Goal: Find specific page/section: Find specific page/section

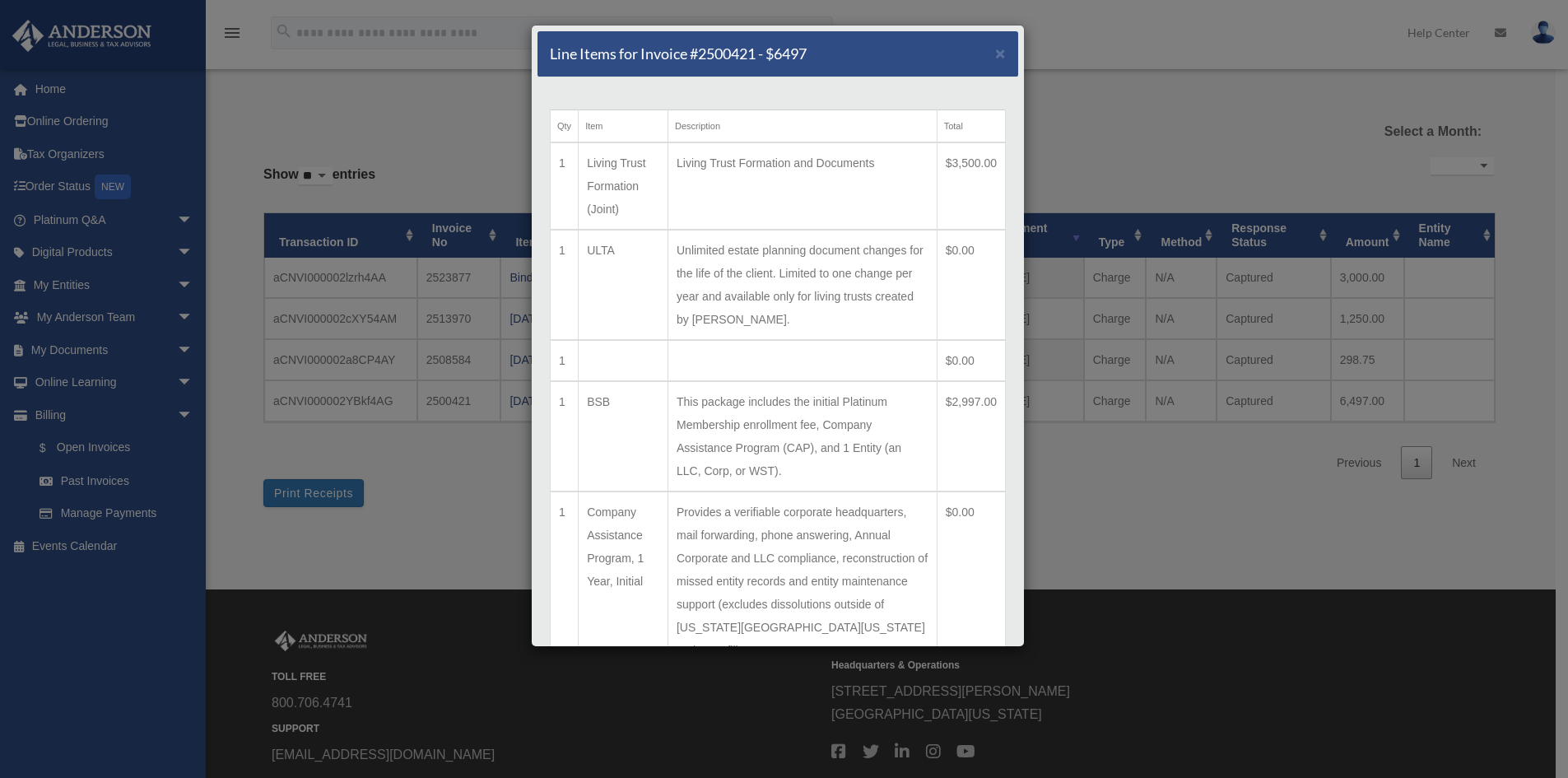
select select
click at [442, 124] on div "Line Items for Invoice #2500421 - $6497 × Qty Item Description Total 1 Living T…" at bounding box center [784, 389] width 1568 height 778
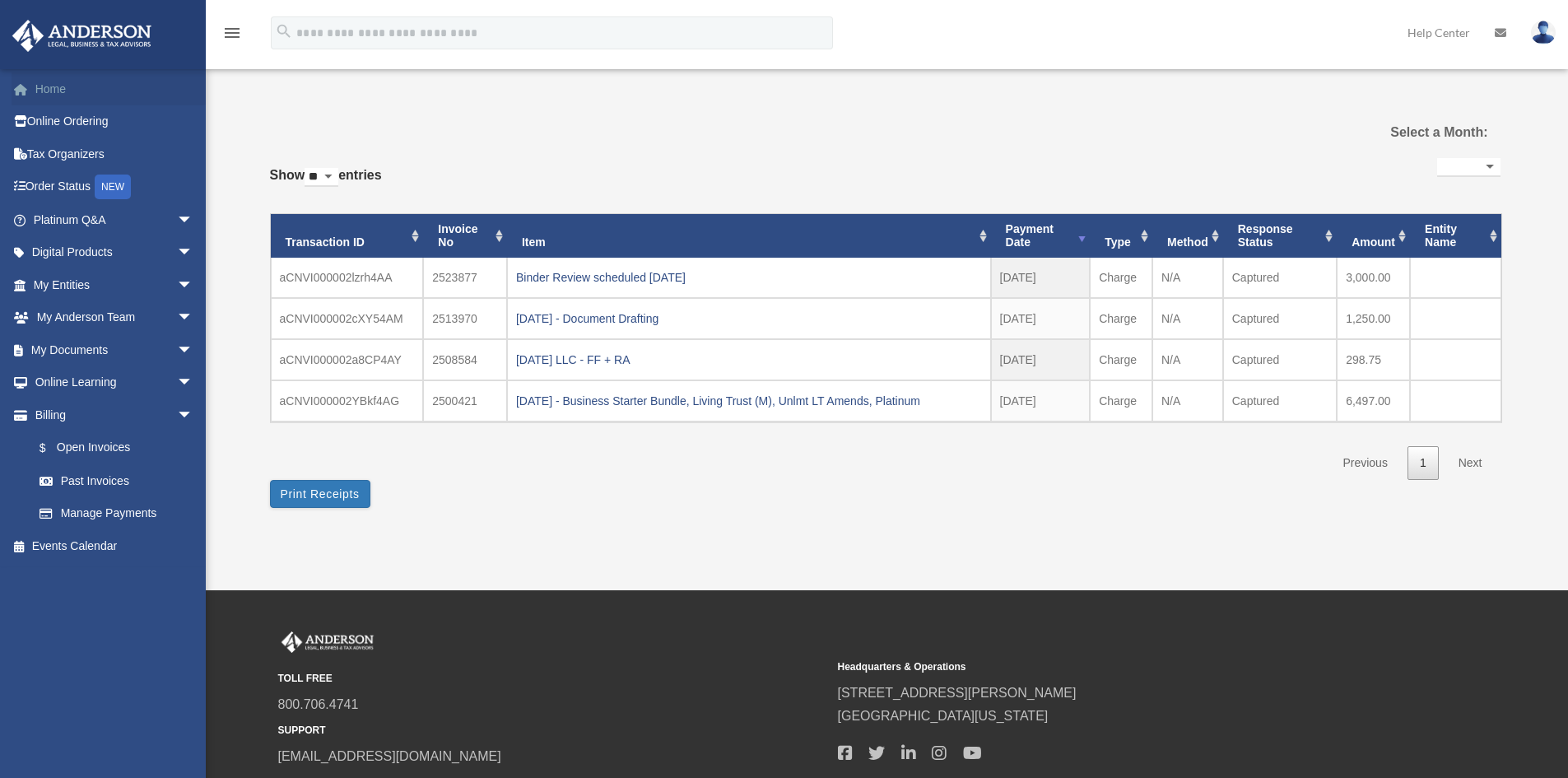
click at [67, 83] on link "Home" at bounding box center [115, 89] width 207 height 33
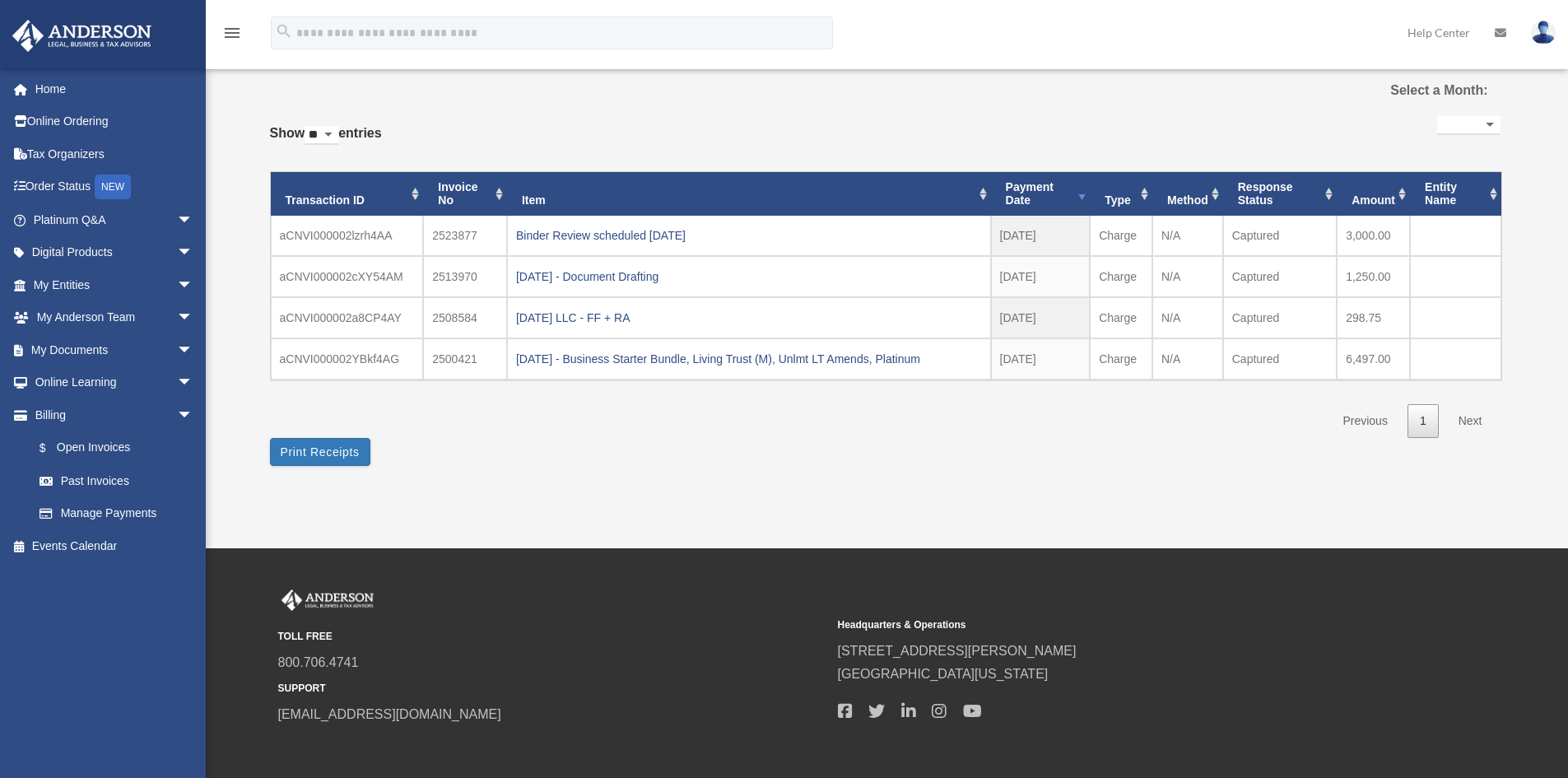
scroll to position [118, 0]
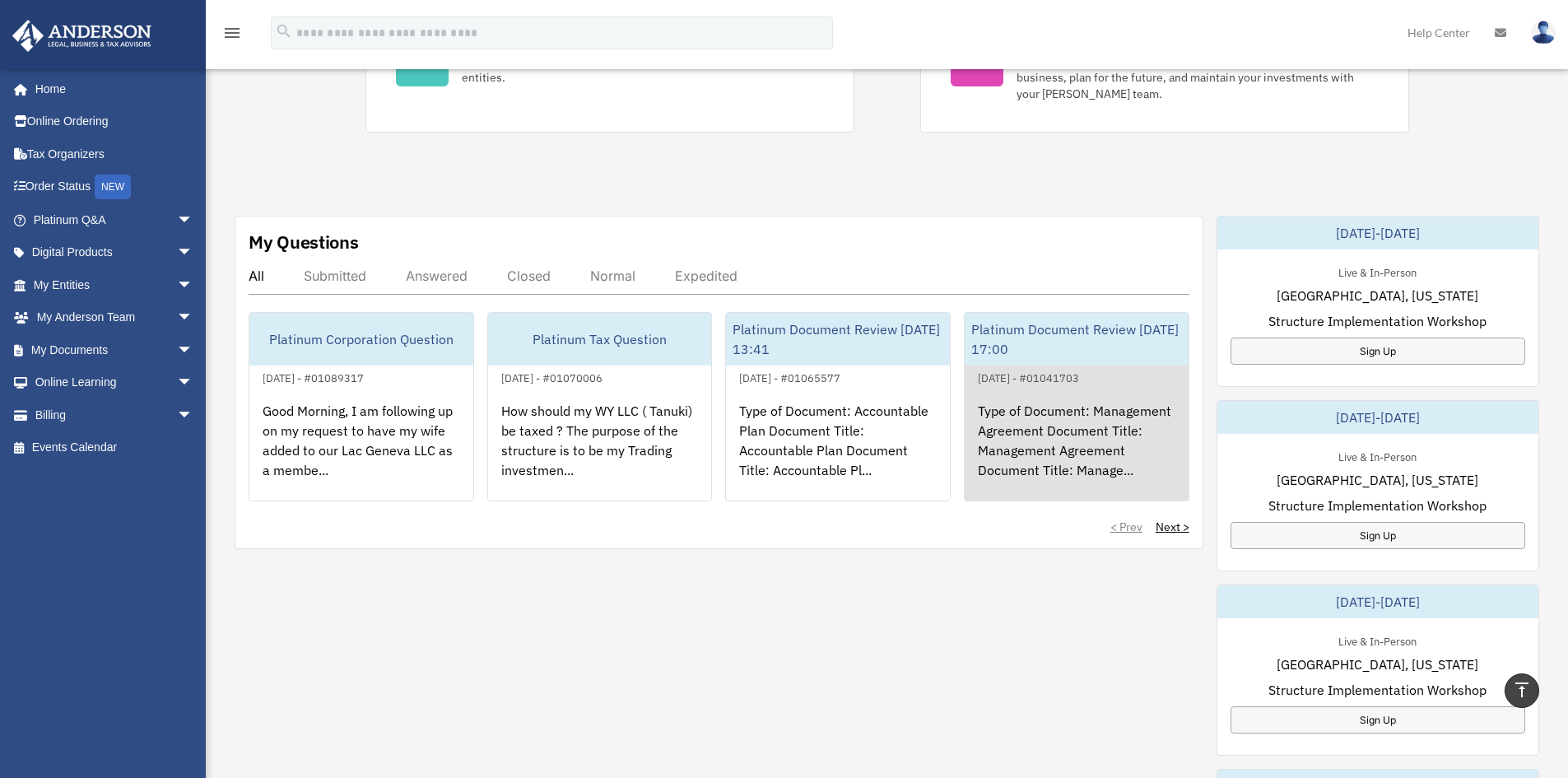
scroll to position [494, 0]
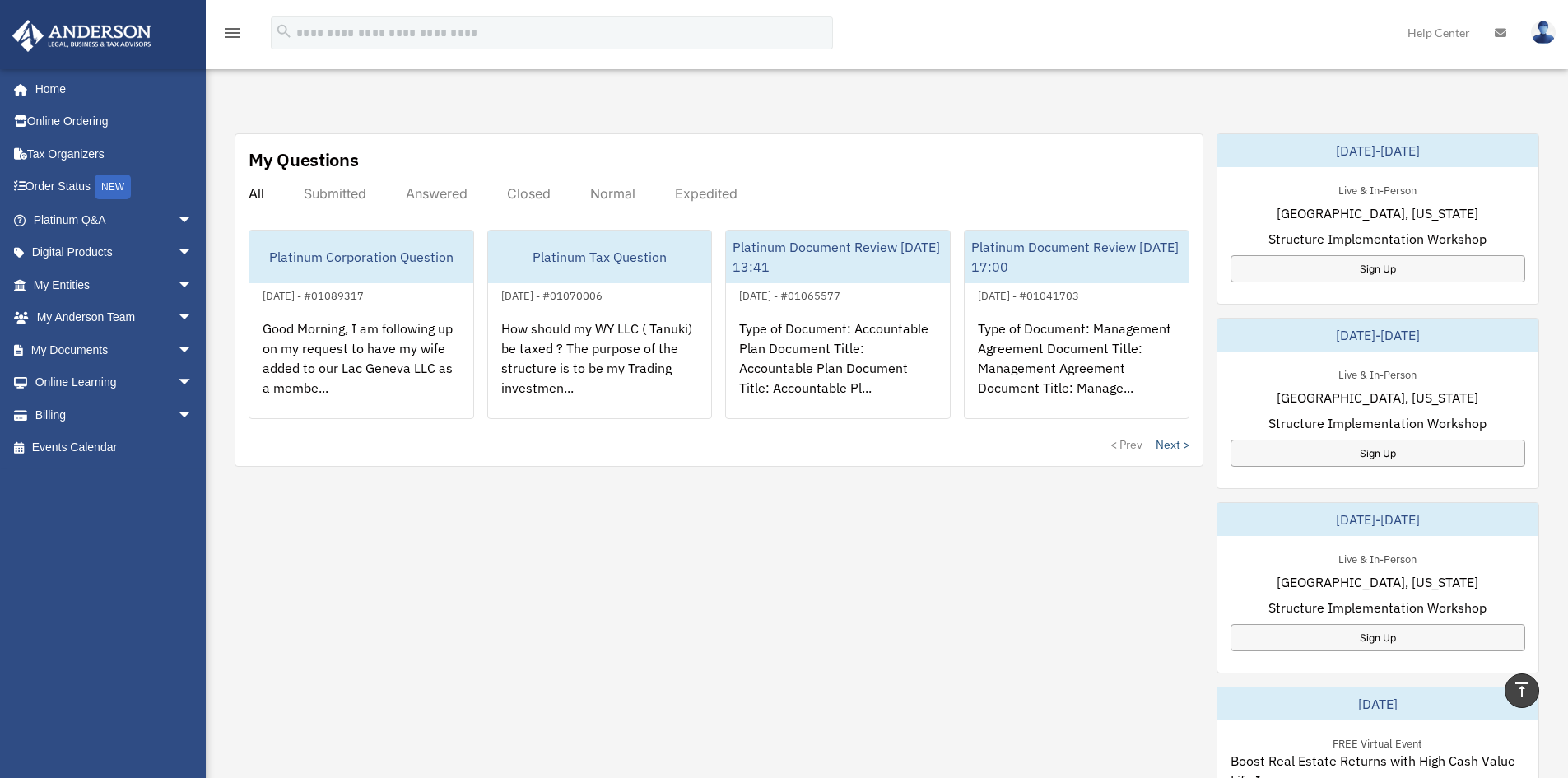
click at [1179, 441] on link "Next >" at bounding box center [1172, 444] width 34 height 16
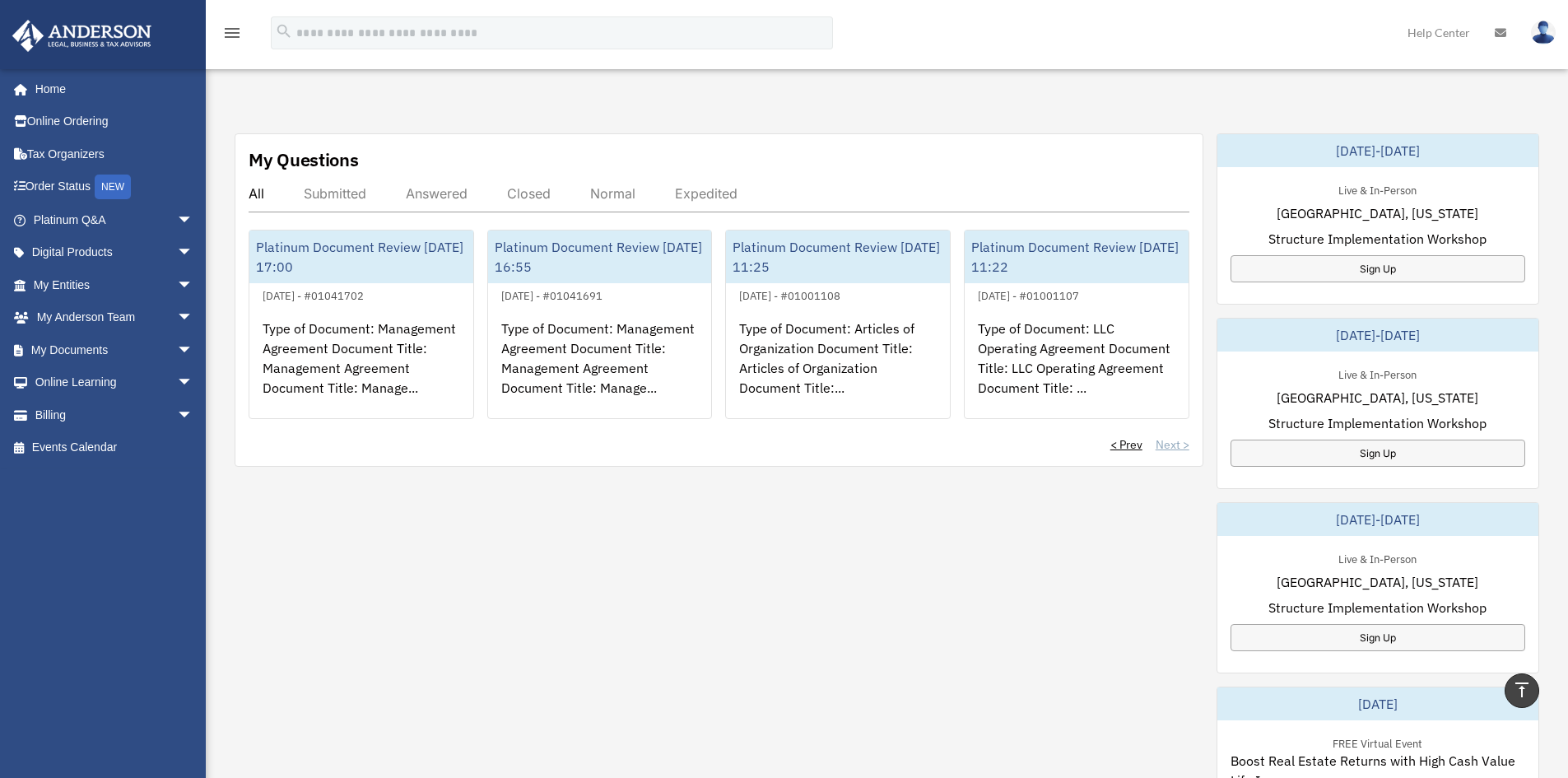
click at [1179, 441] on div "< Prev Next >" at bounding box center [719, 444] width 941 height 16
click at [1131, 445] on link "< Prev" at bounding box center [1127, 444] width 33 height 16
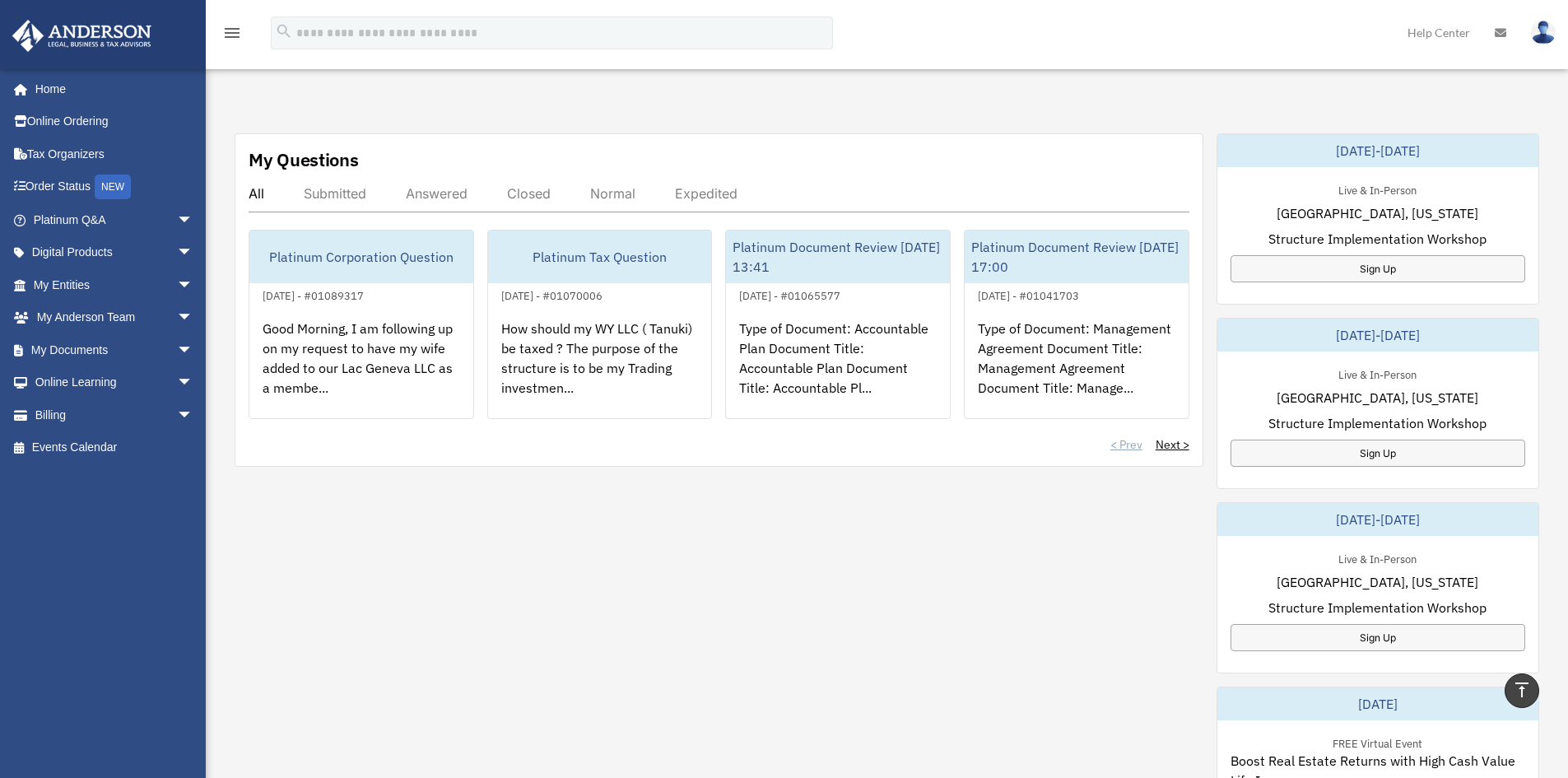
click at [1131, 445] on div "< Prev Next >" at bounding box center [719, 444] width 941 height 16
click at [177, 347] on span "arrow_drop_down" at bounding box center [193, 349] width 33 height 33
click at [110, 409] on link "Meeting Minutes" at bounding box center [121, 414] width 195 height 33
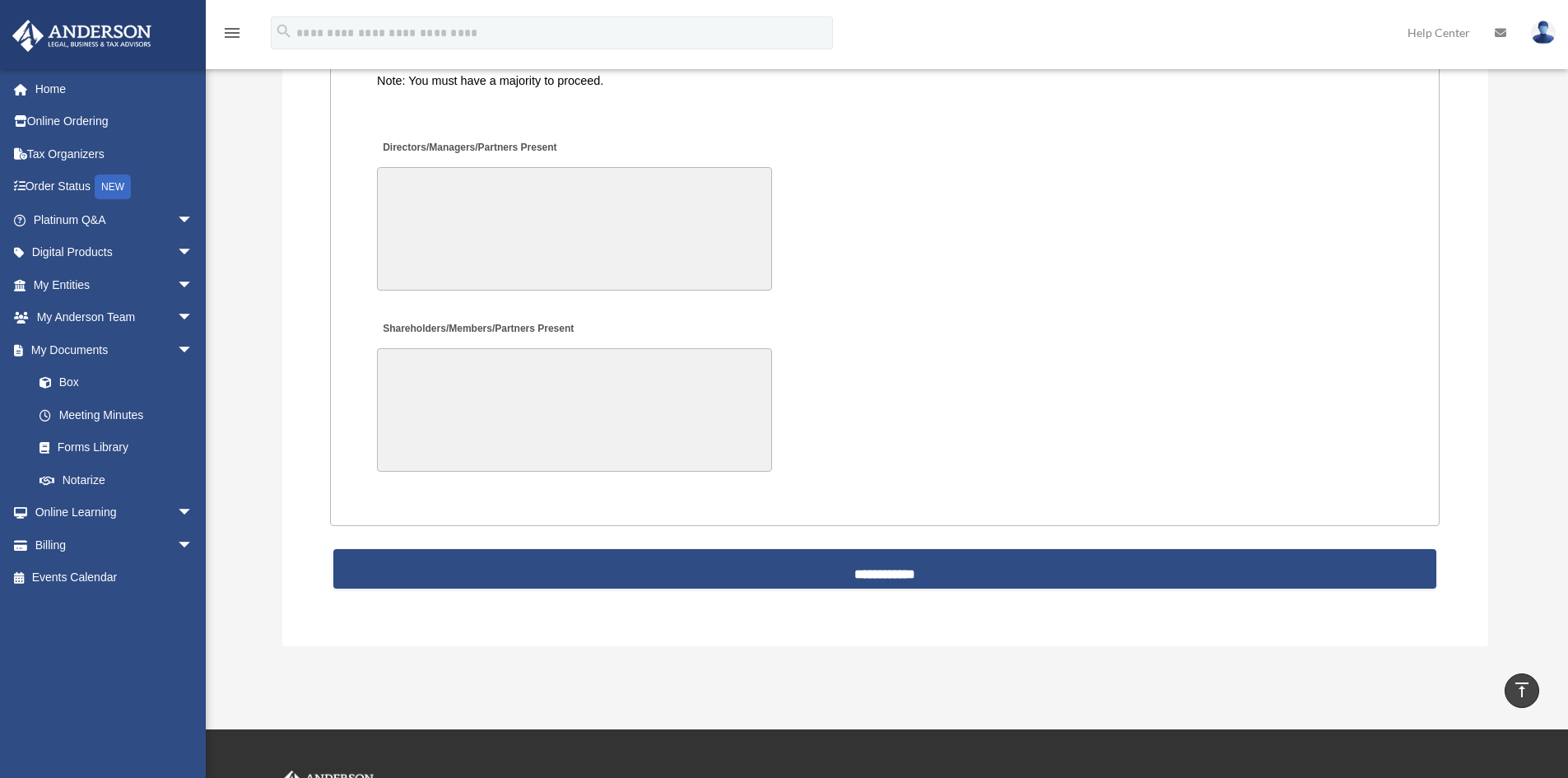
scroll to position [3615, 0]
